Goal: Register for event/course

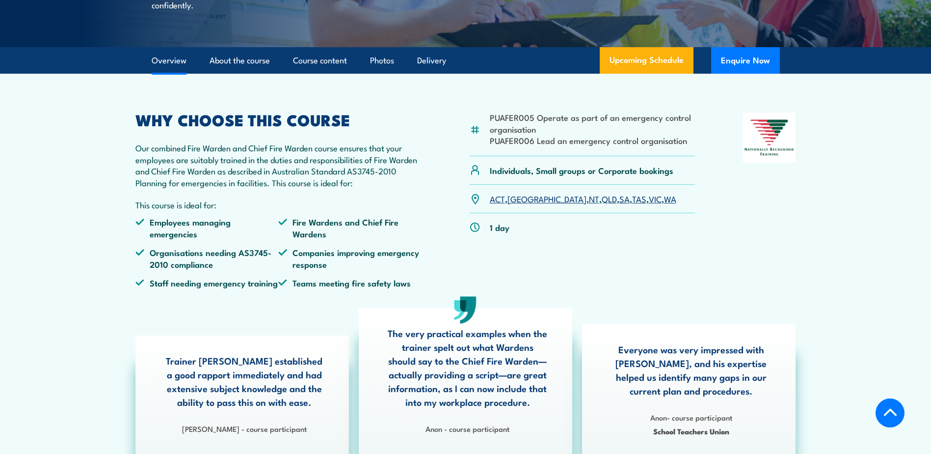
scroll to position [245, 0]
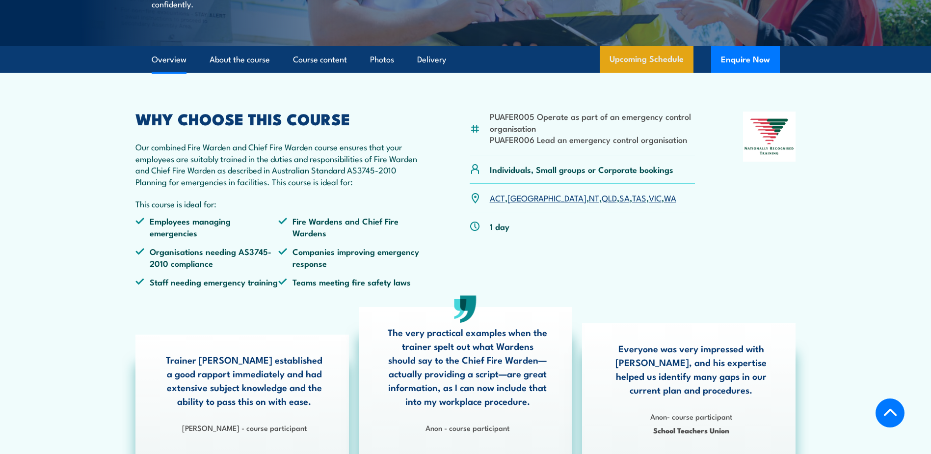
click at [656, 73] on link "Upcoming Schedule" at bounding box center [647, 59] width 94 height 27
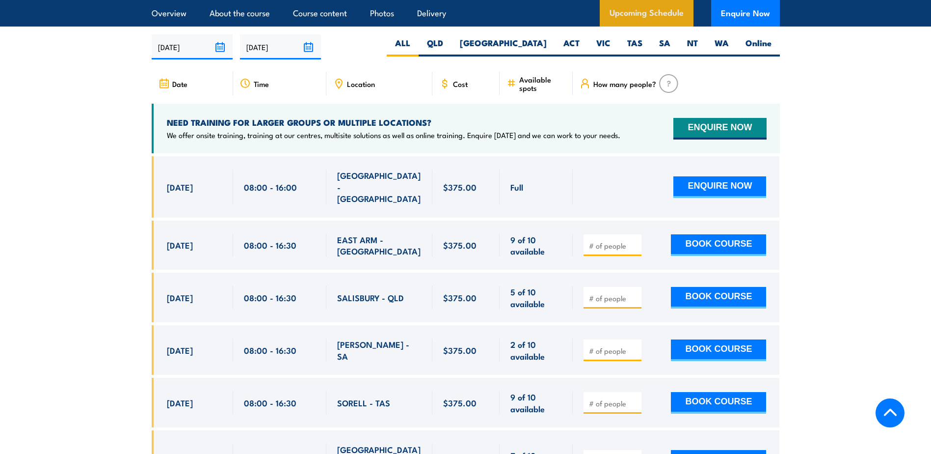
scroll to position [1739, 0]
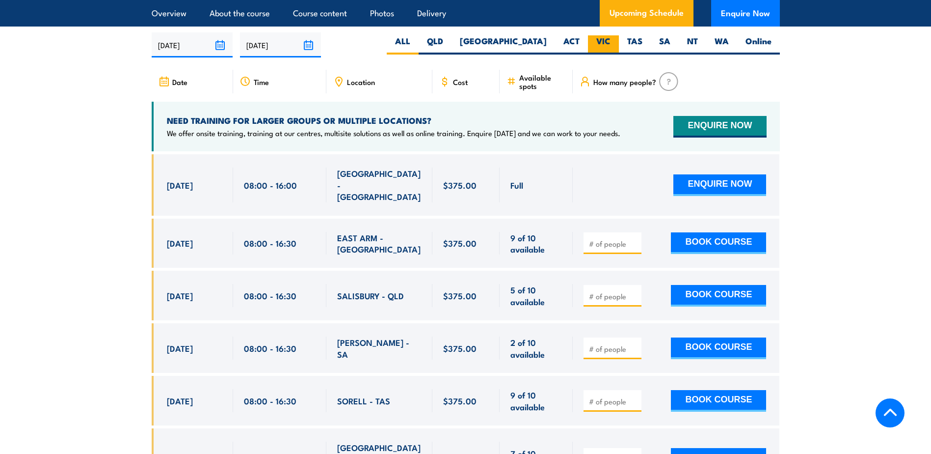
click at [610, 39] on label "VIC" at bounding box center [603, 44] width 31 height 19
click at [611, 39] on input "VIC" at bounding box center [614, 38] width 6 height 6
radio input "true"
